Goal: Find specific page/section: Find specific page/section

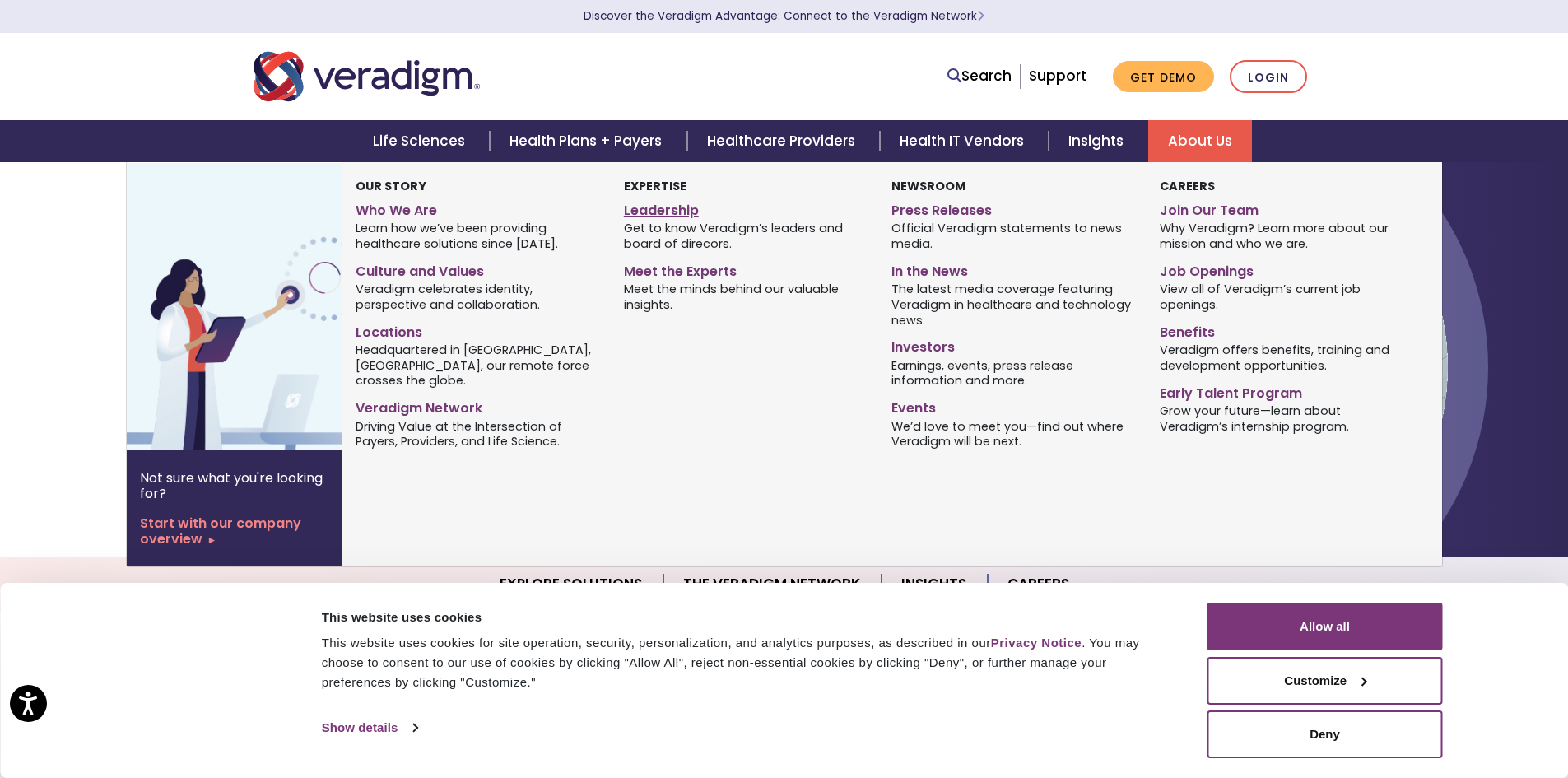
click at [654, 213] on link "Leadership" at bounding box center [745, 208] width 243 height 24
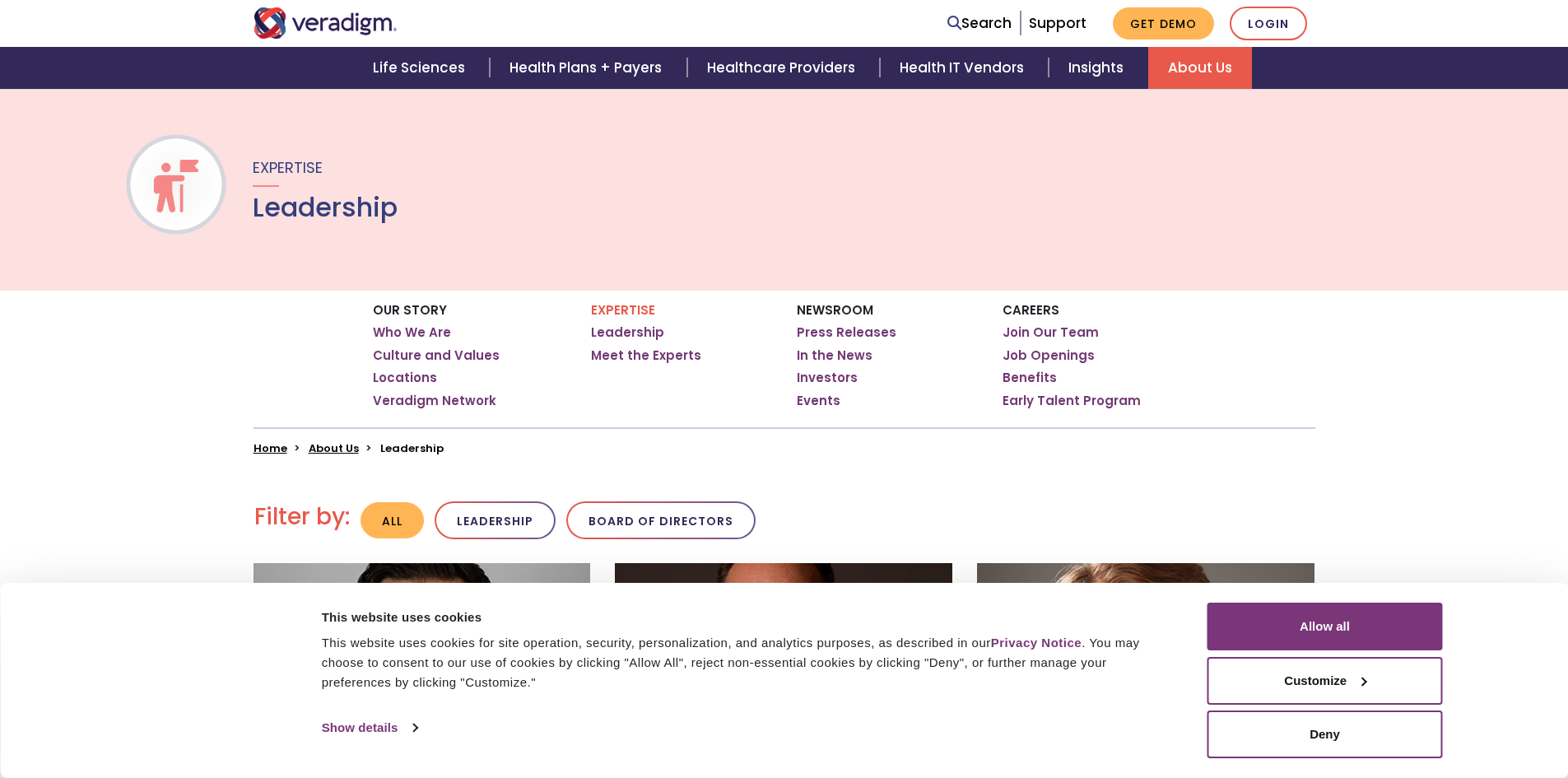
scroll to position [330, 0]
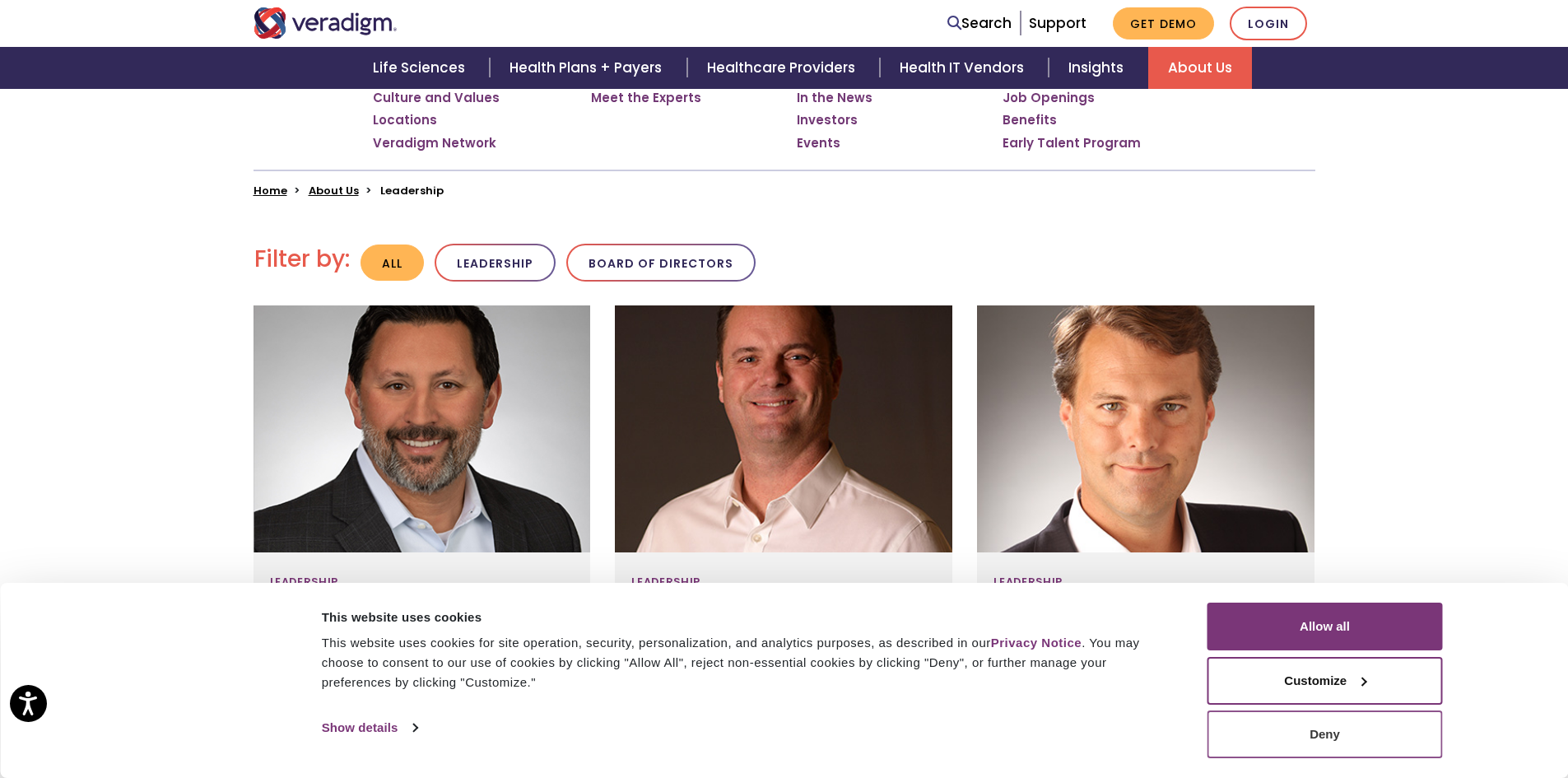
click at [1296, 729] on button "Deny" at bounding box center [1325, 735] width 235 height 48
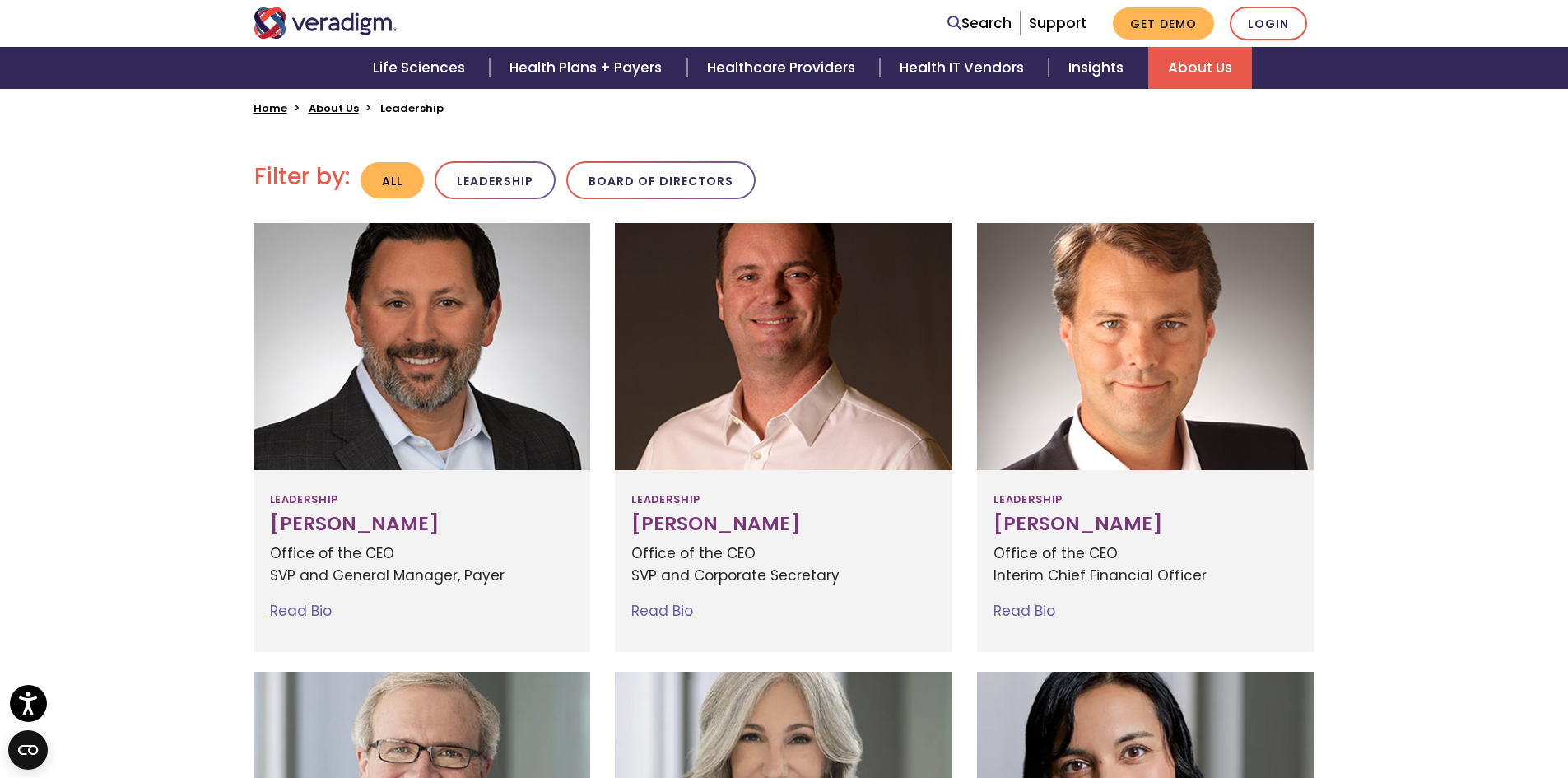
scroll to position [494, 0]
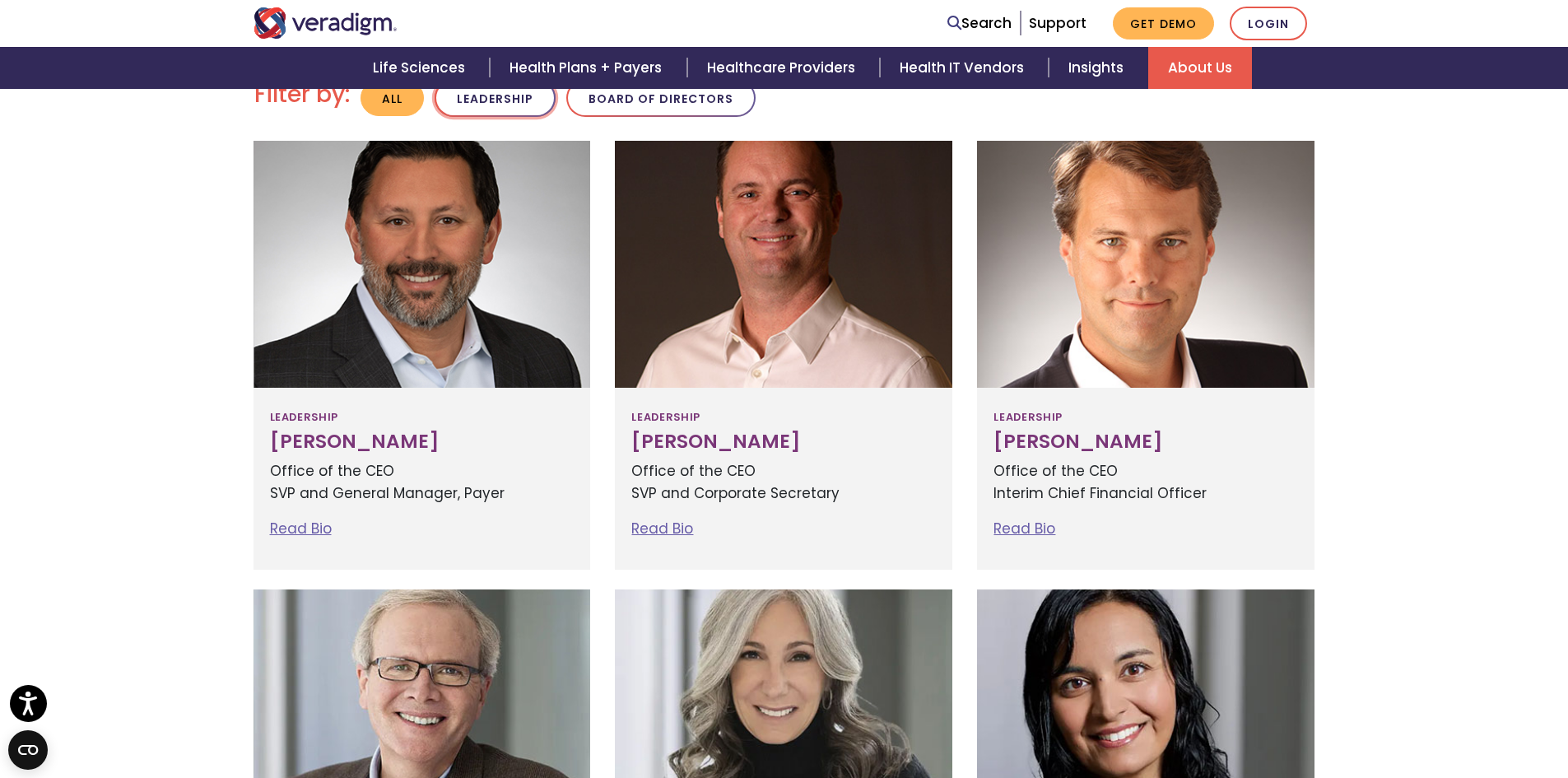
click at [499, 102] on button "Leadership" at bounding box center [495, 98] width 121 height 38
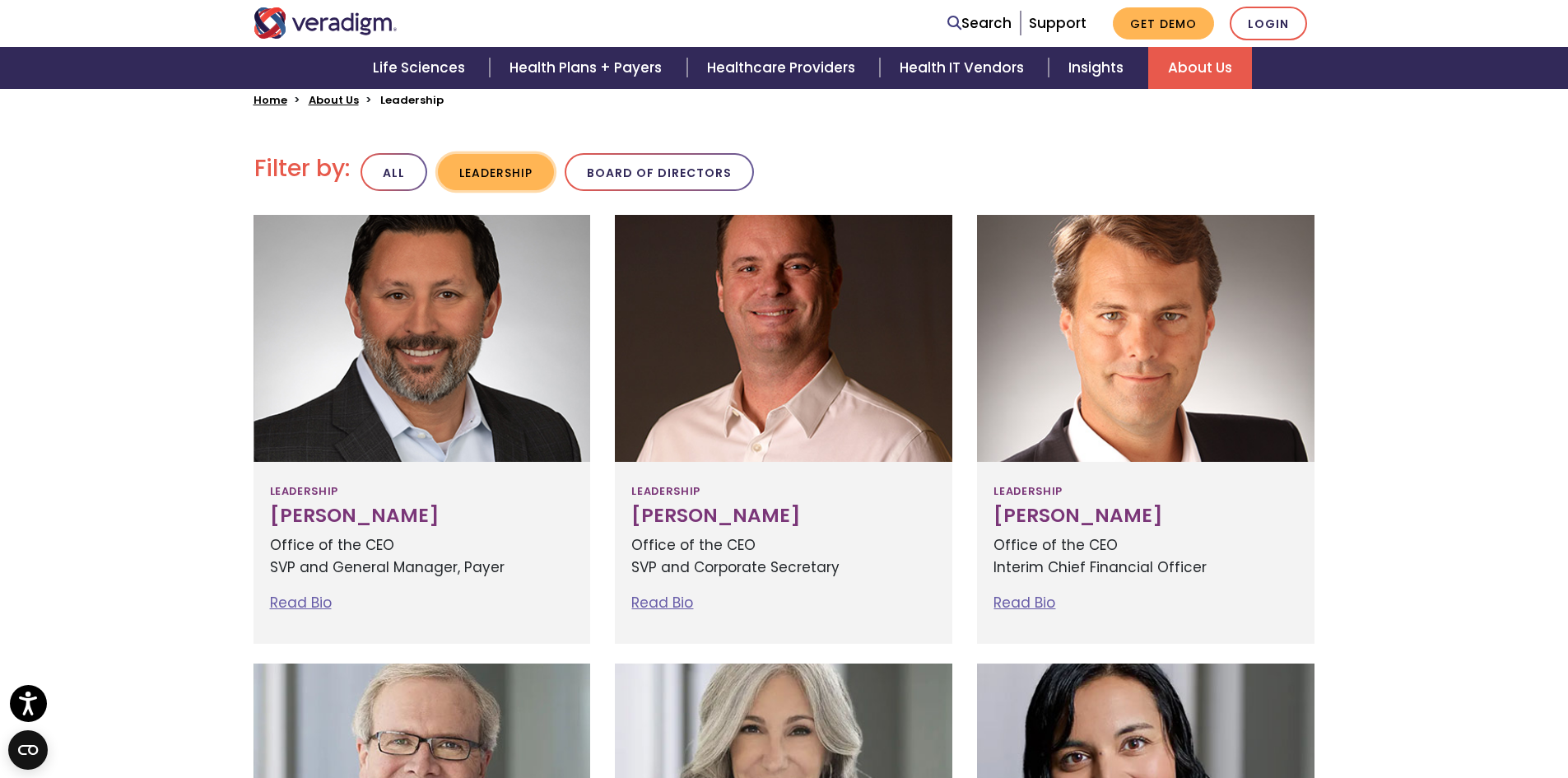
scroll to position [412, 0]
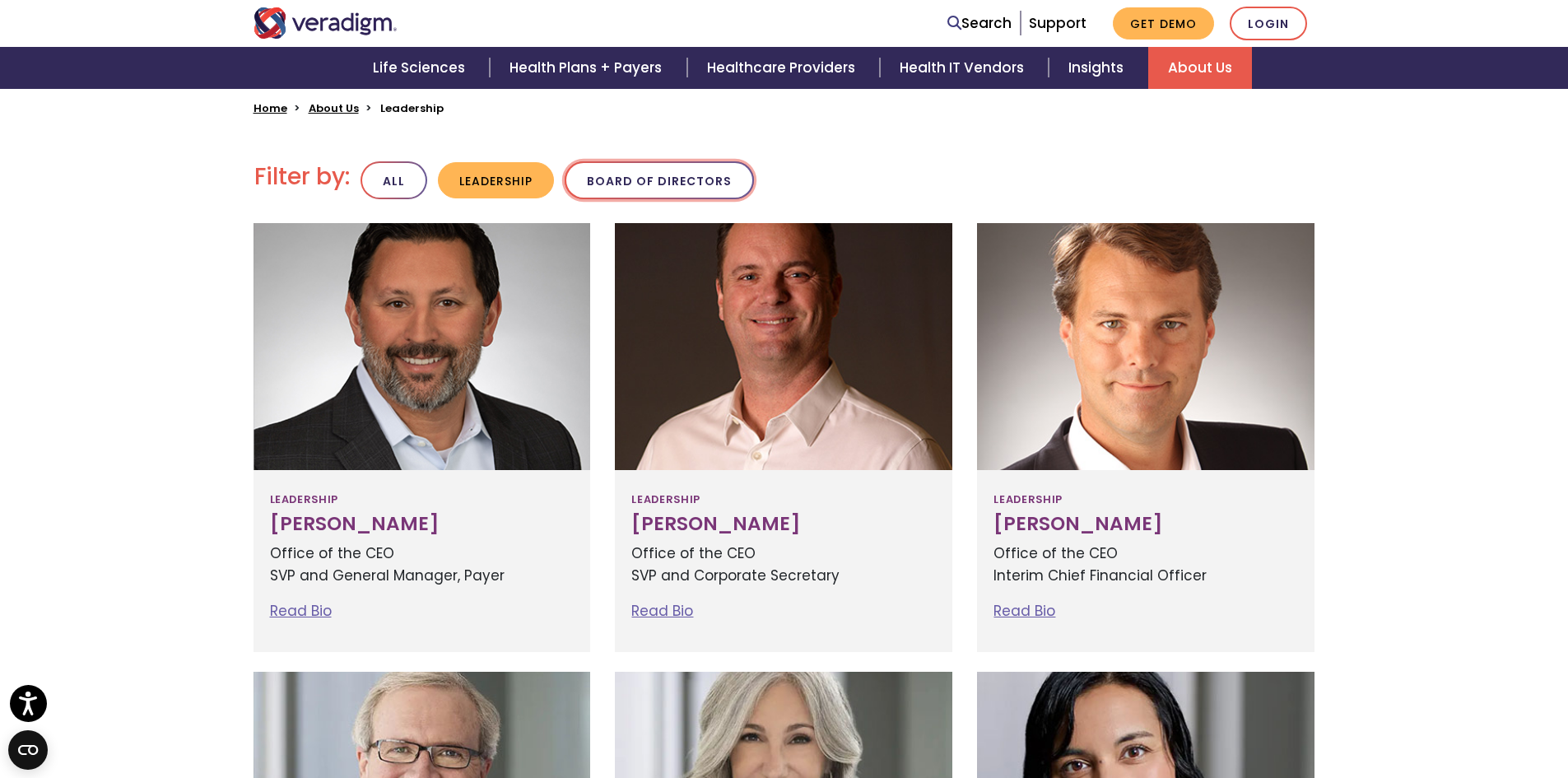
click at [661, 183] on button "Board of Directors" at bounding box center [659, 180] width 189 height 38
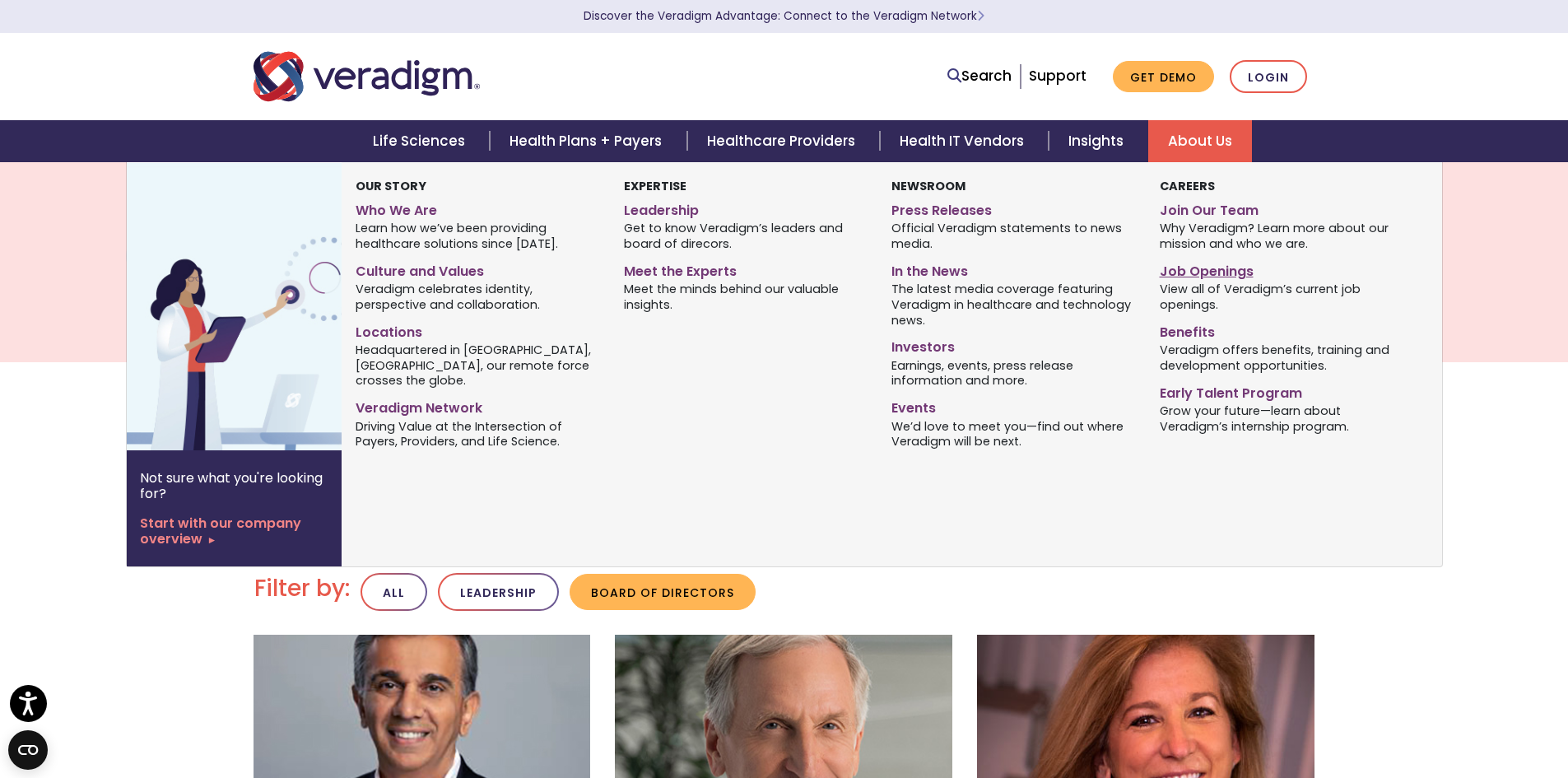
click at [1190, 276] on link "Job Openings" at bounding box center [1281, 269] width 243 height 24
